Goal: Find specific page/section: Find specific page/section

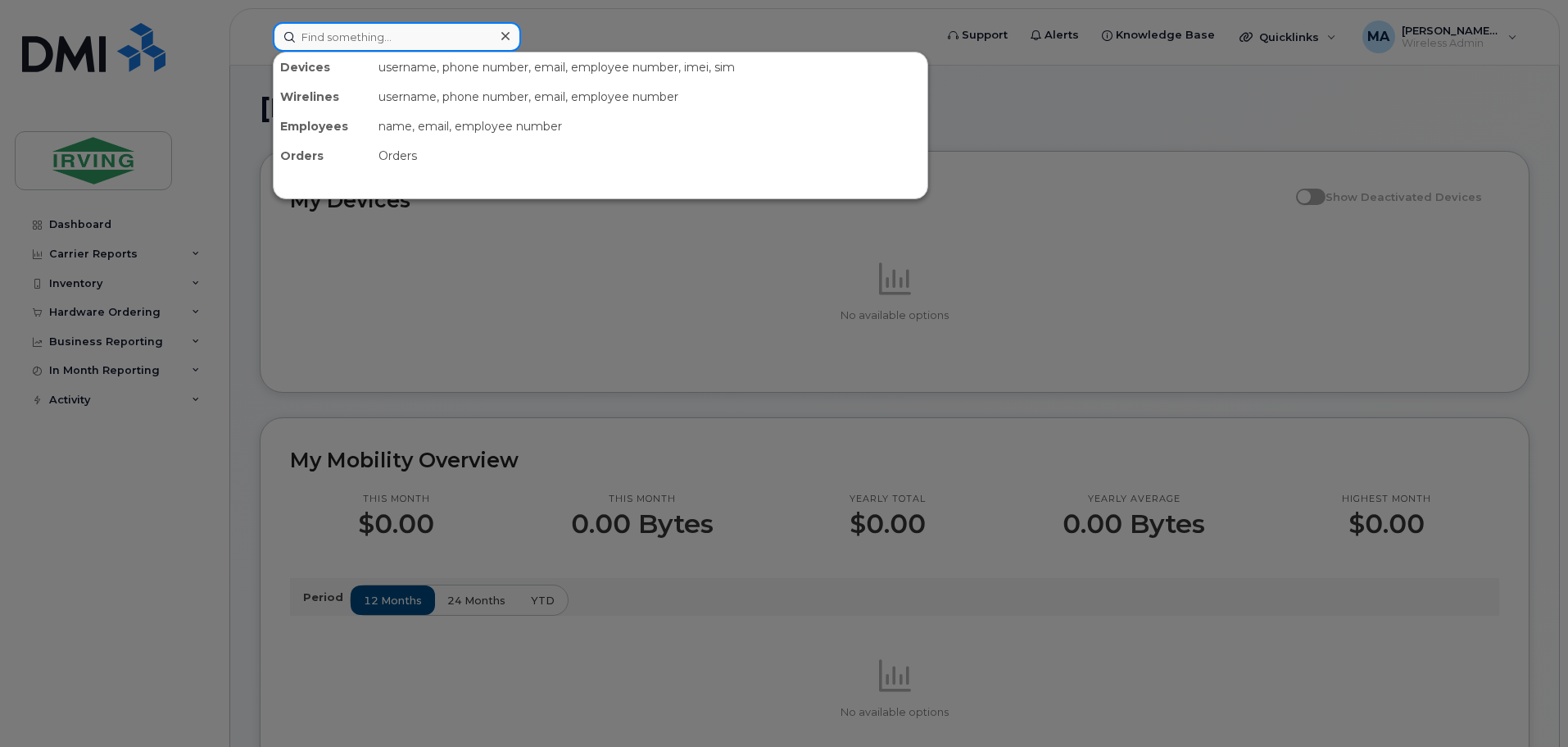
click at [318, 44] on input at bounding box center [397, 37] width 249 height 30
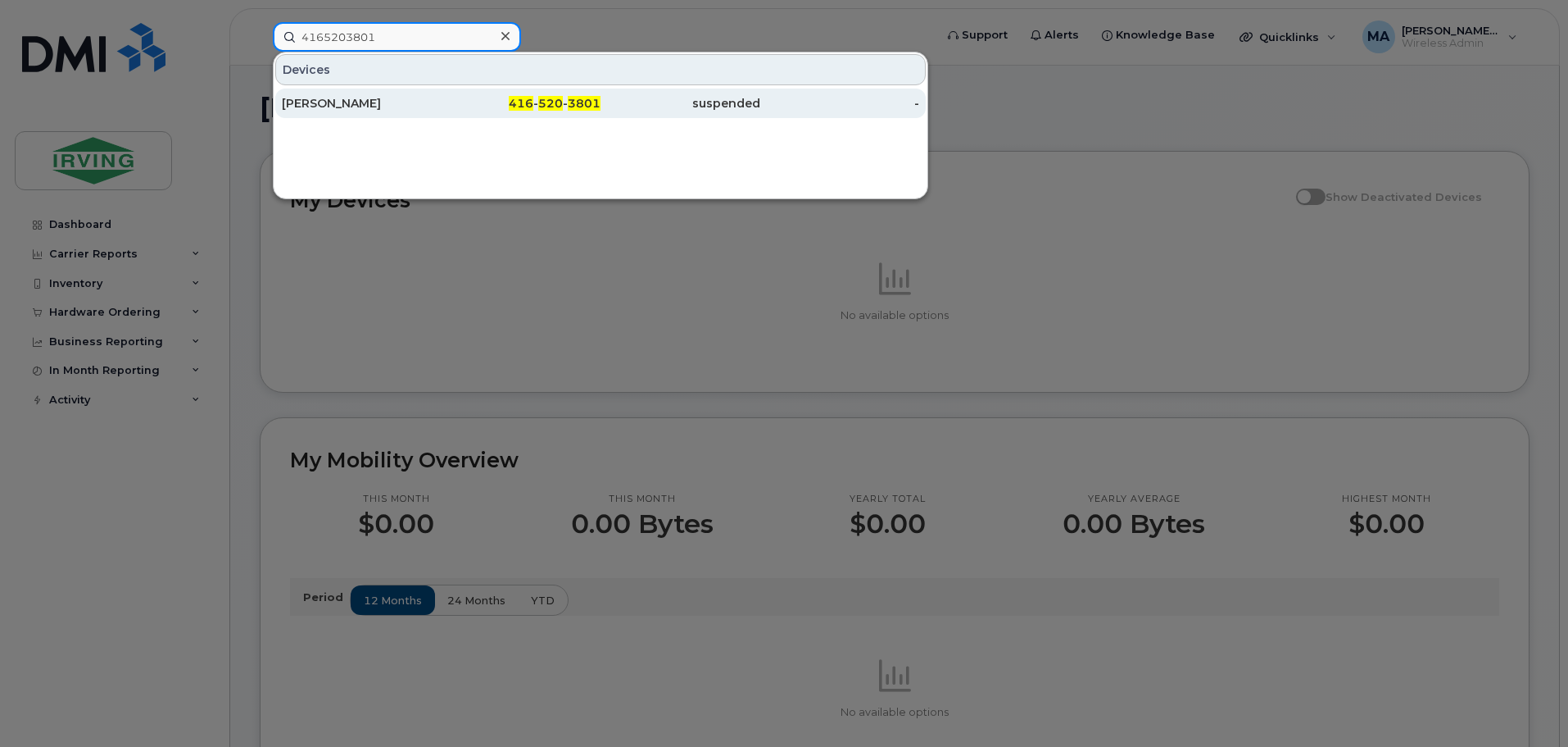
type input "4165203801"
click at [601, 109] on div "suspended" at bounding box center [680, 103] width 160 height 16
